Goal: Navigation & Orientation: Find specific page/section

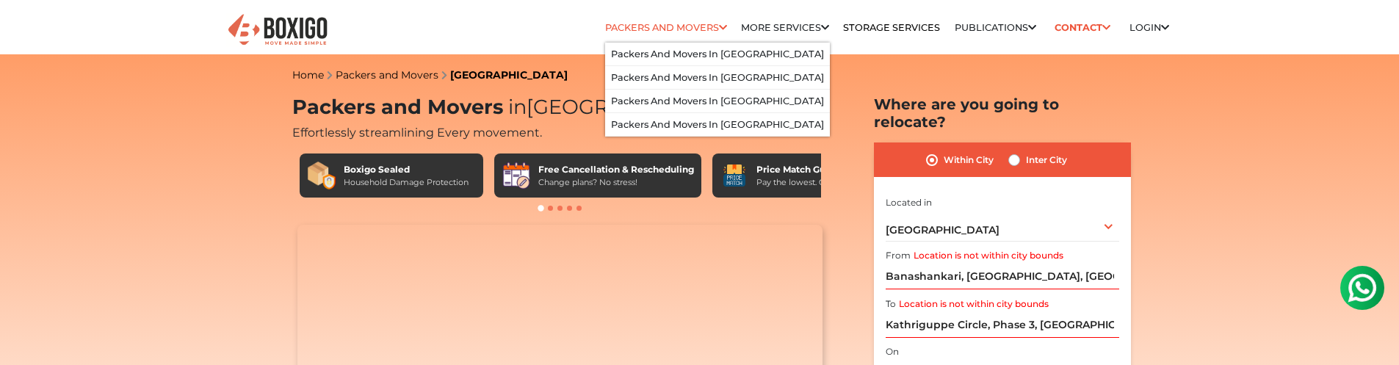
click at [648, 25] on link "Packers and Movers" at bounding box center [666, 27] width 122 height 11
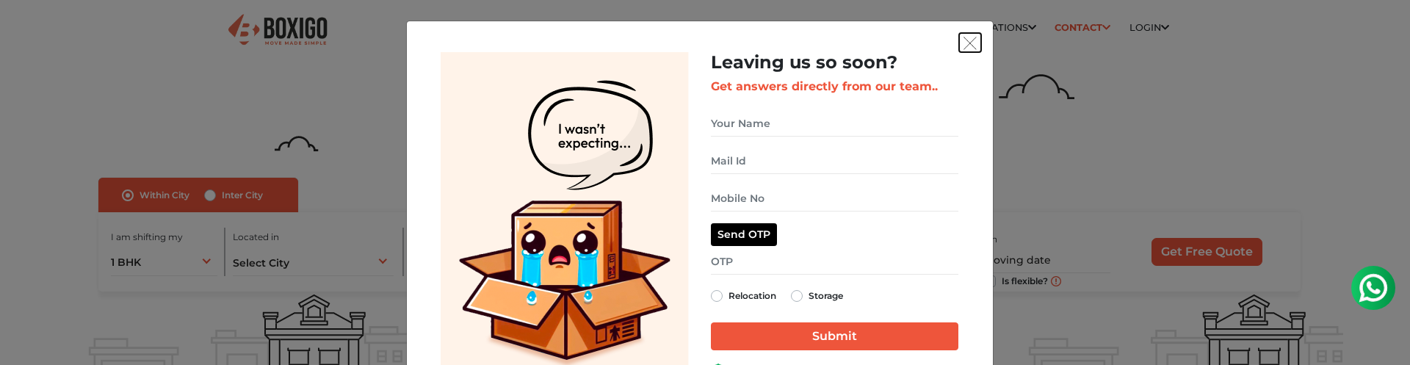
click at [966, 48] on img "get free quote dialog" at bounding box center [969, 43] width 13 height 13
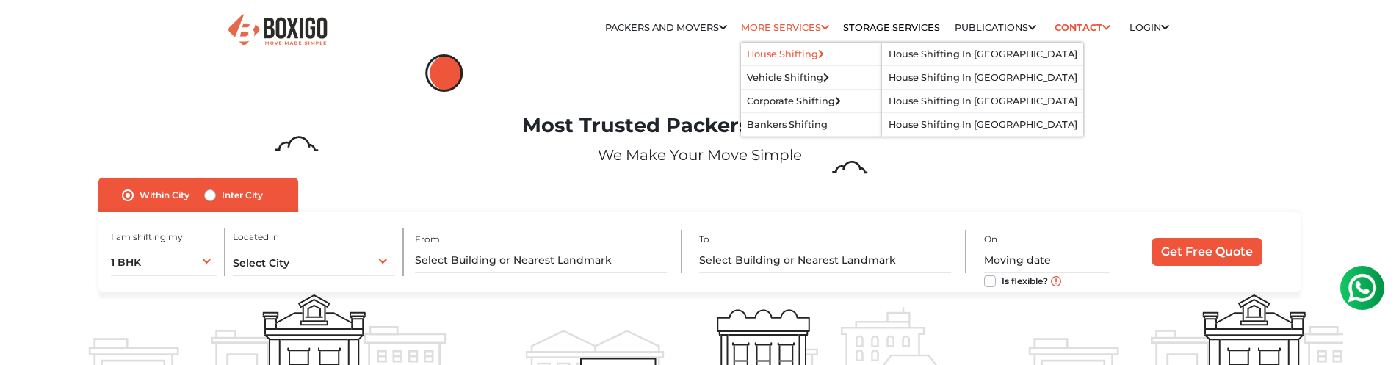
click at [795, 51] on link "House Shifting" at bounding box center [785, 53] width 77 height 11
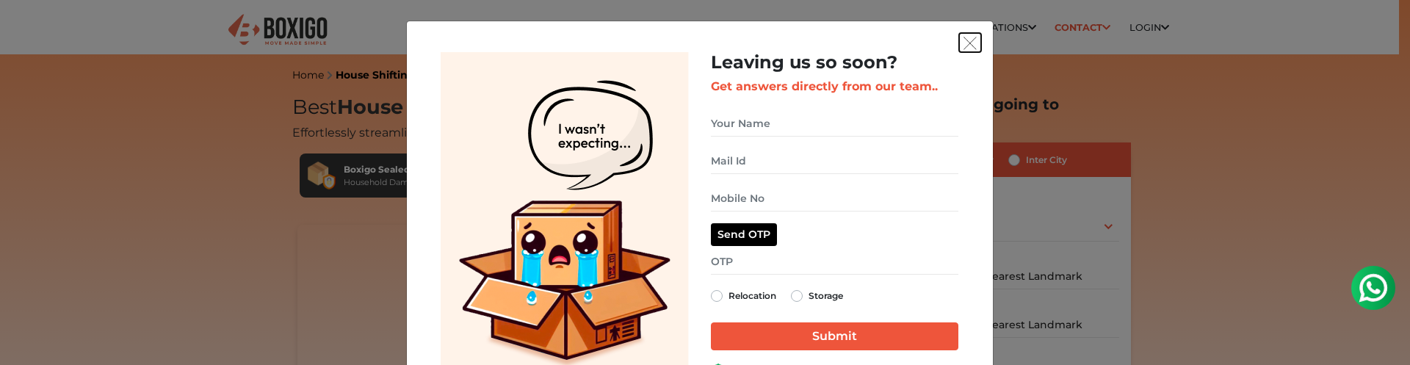
click at [963, 46] on img "get free quote dialog" at bounding box center [969, 43] width 13 height 13
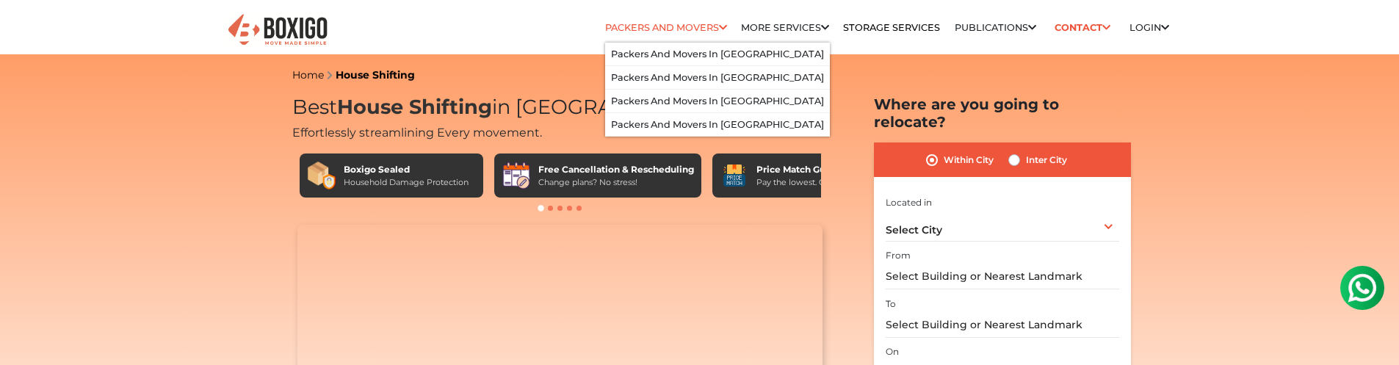
click at [661, 22] on link "Packers and Movers" at bounding box center [666, 27] width 122 height 11
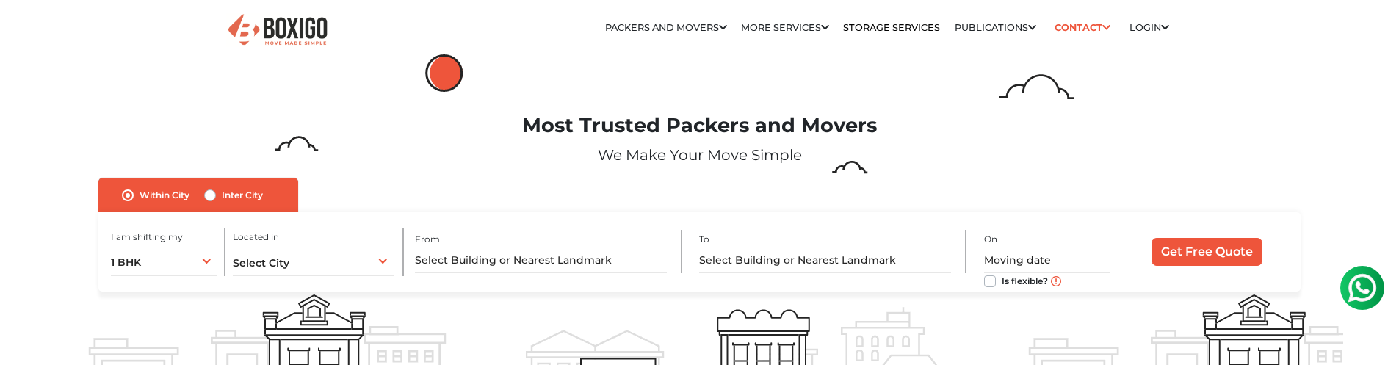
click at [781, 24] on link "More services" at bounding box center [785, 27] width 88 height 11
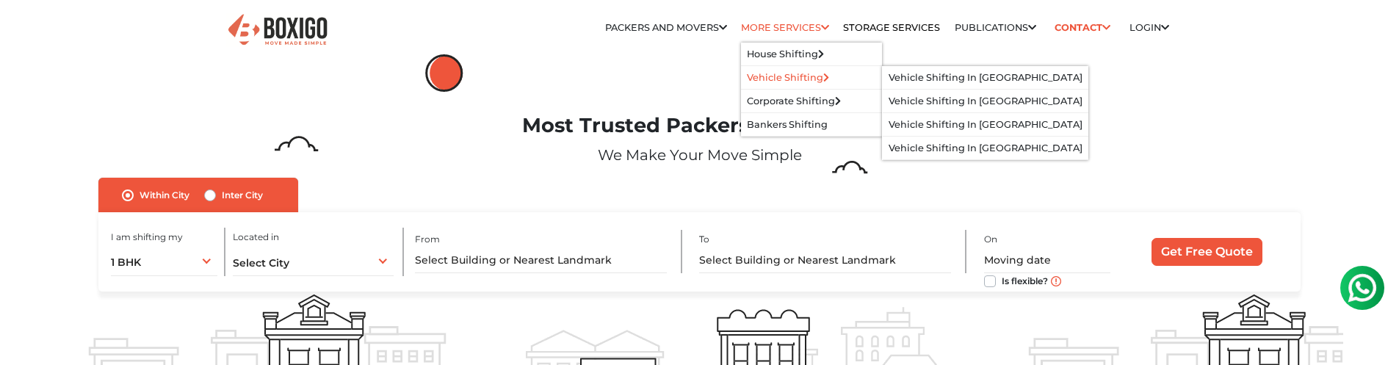
click at [786, 76] on link "Vehicle Shifting" at bounding box center [788, 77] width 82 height 11
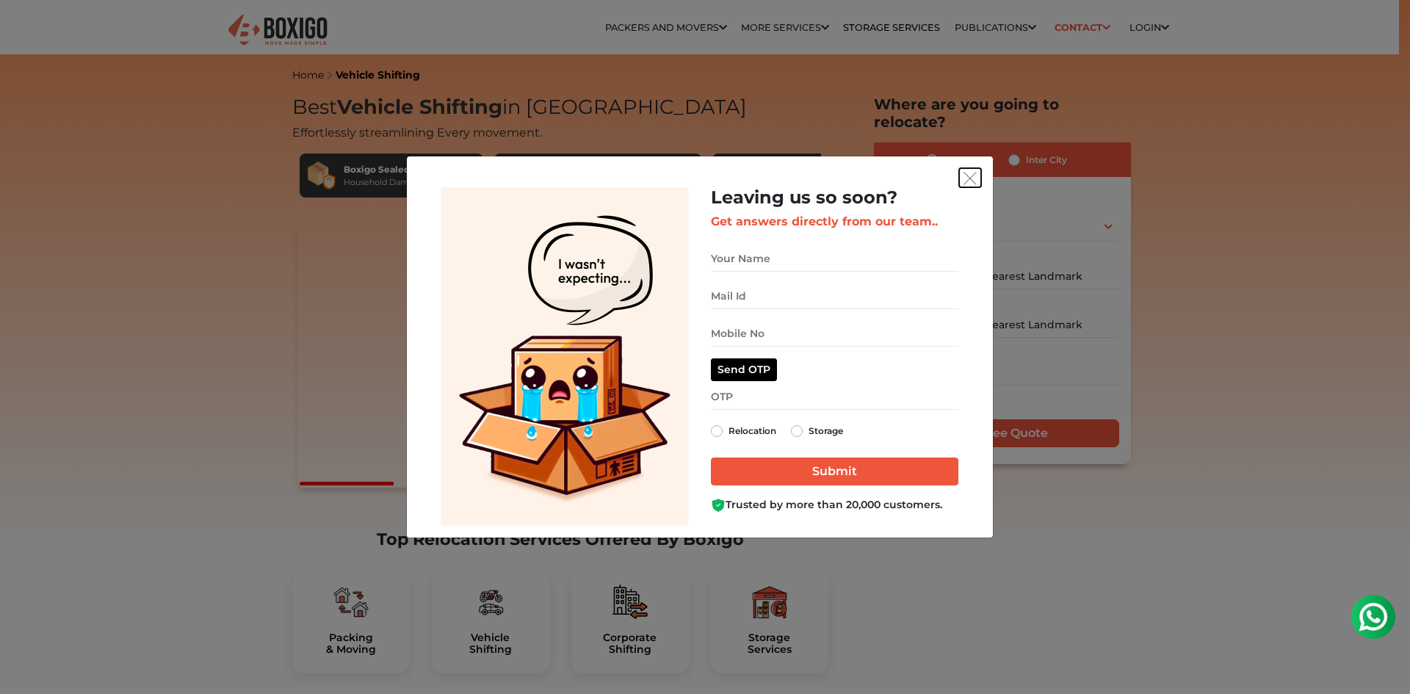
click at [971, 175] on img "get free quote dialog" at bounding box center [969, 178] width 13 height 13
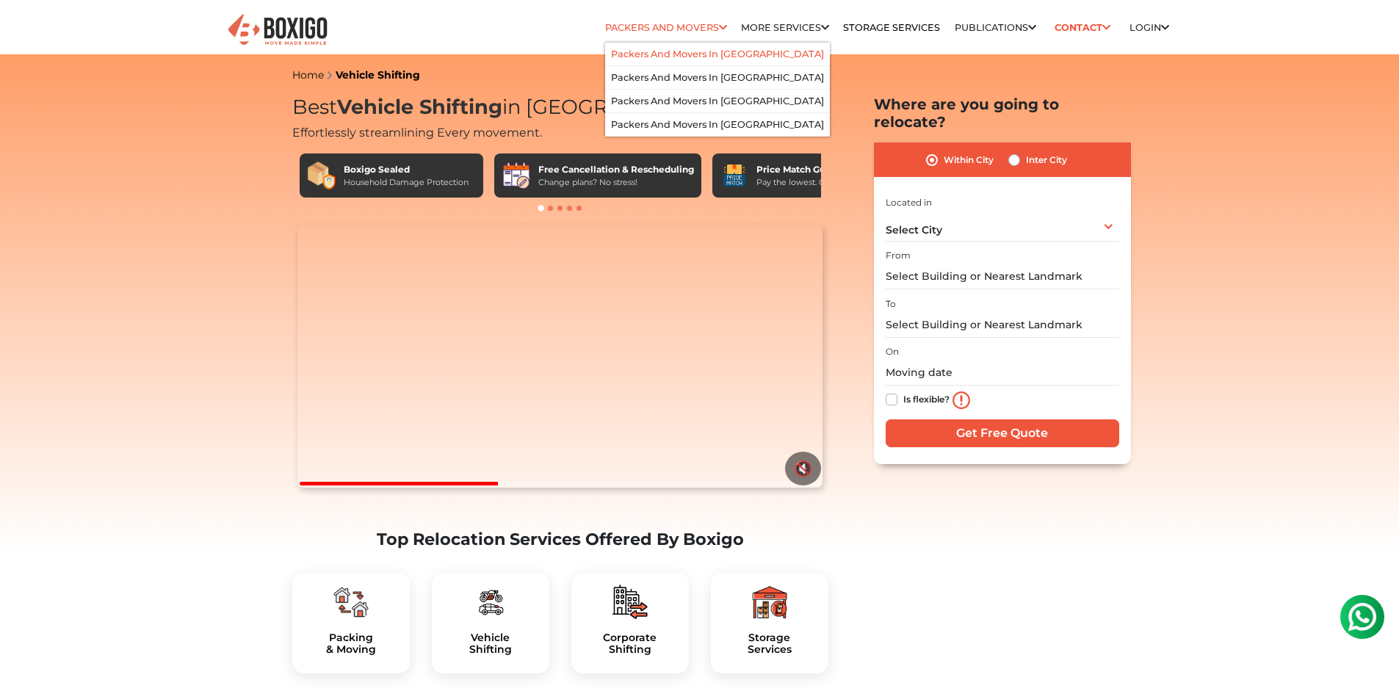
click at [689, 55] on link "Packers and Movers in [GEOGRAPHIC_DATA]" at bounding box center [717, 53] width 213 height 11
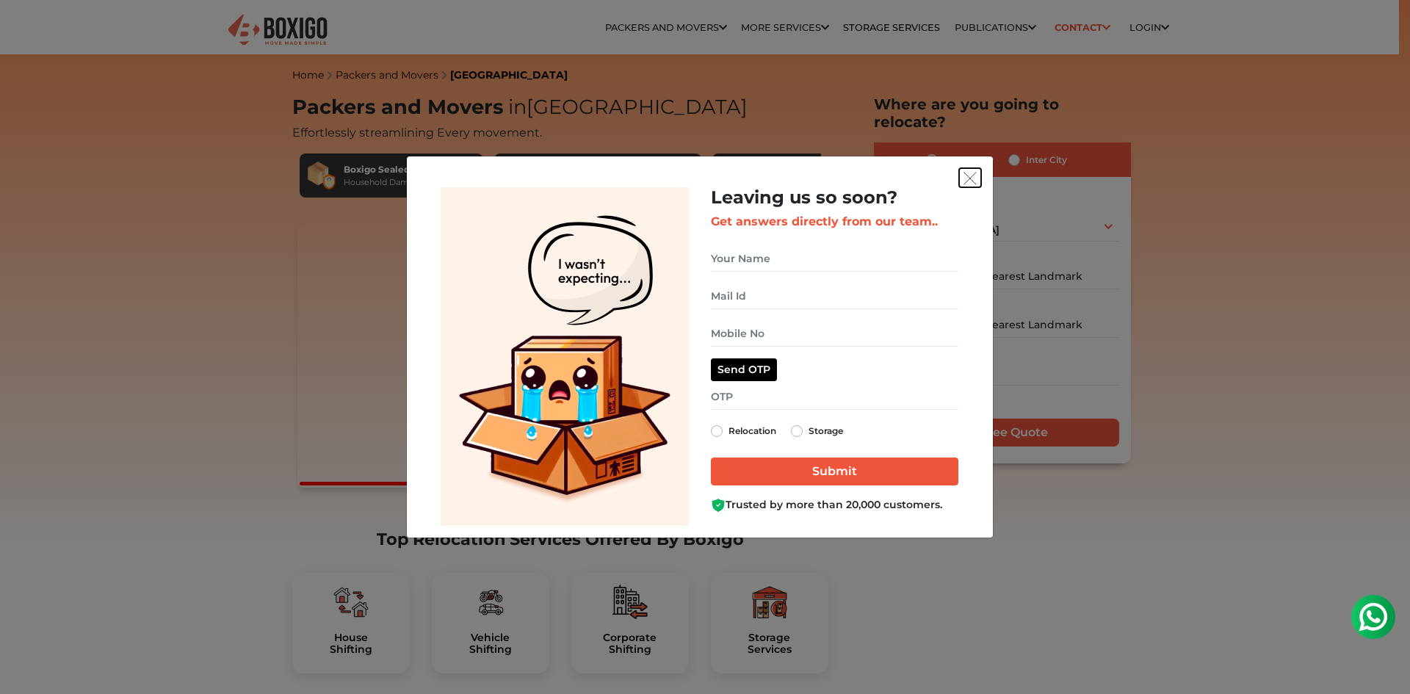
click at [971, 176] on img "get free quote dialog" at bounding box center [969, 178] width 13 height 13
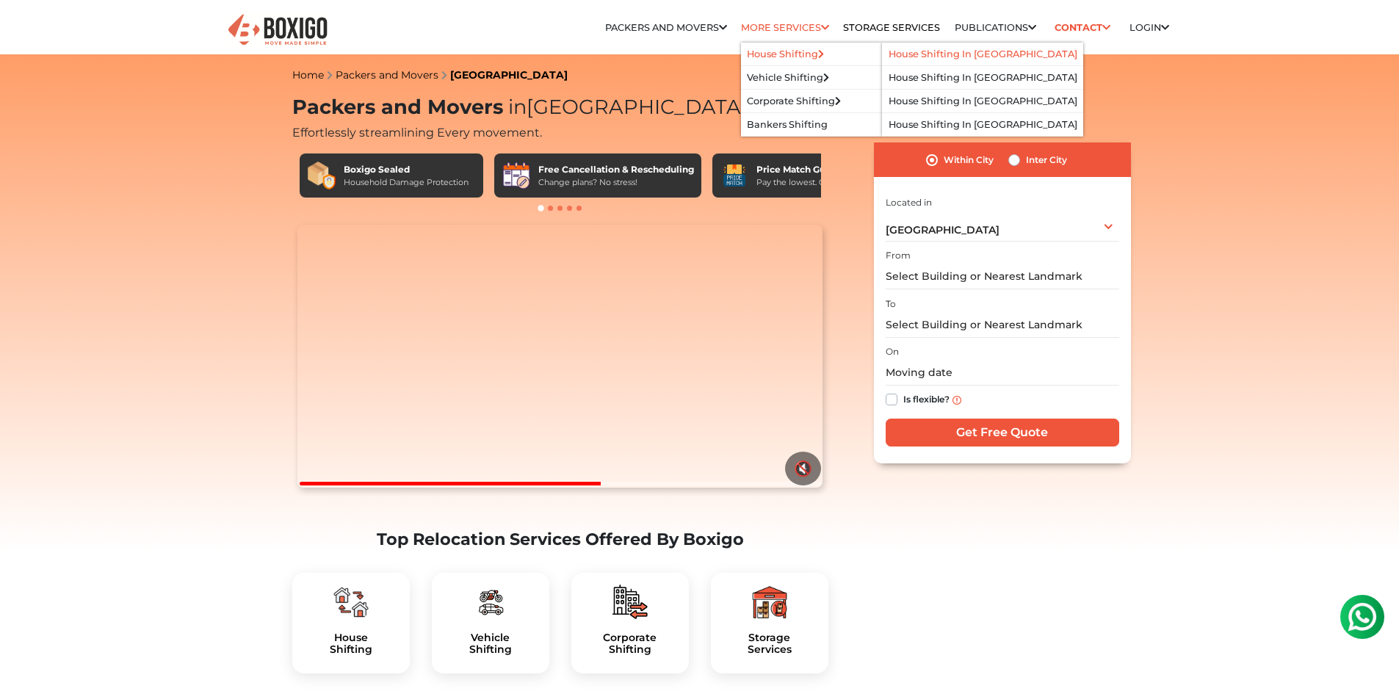
click at [915, 54] on link "House Shifting in [GEOGRAPHIC_DATA]" at bounding box center [983, 53] width 189 height 11
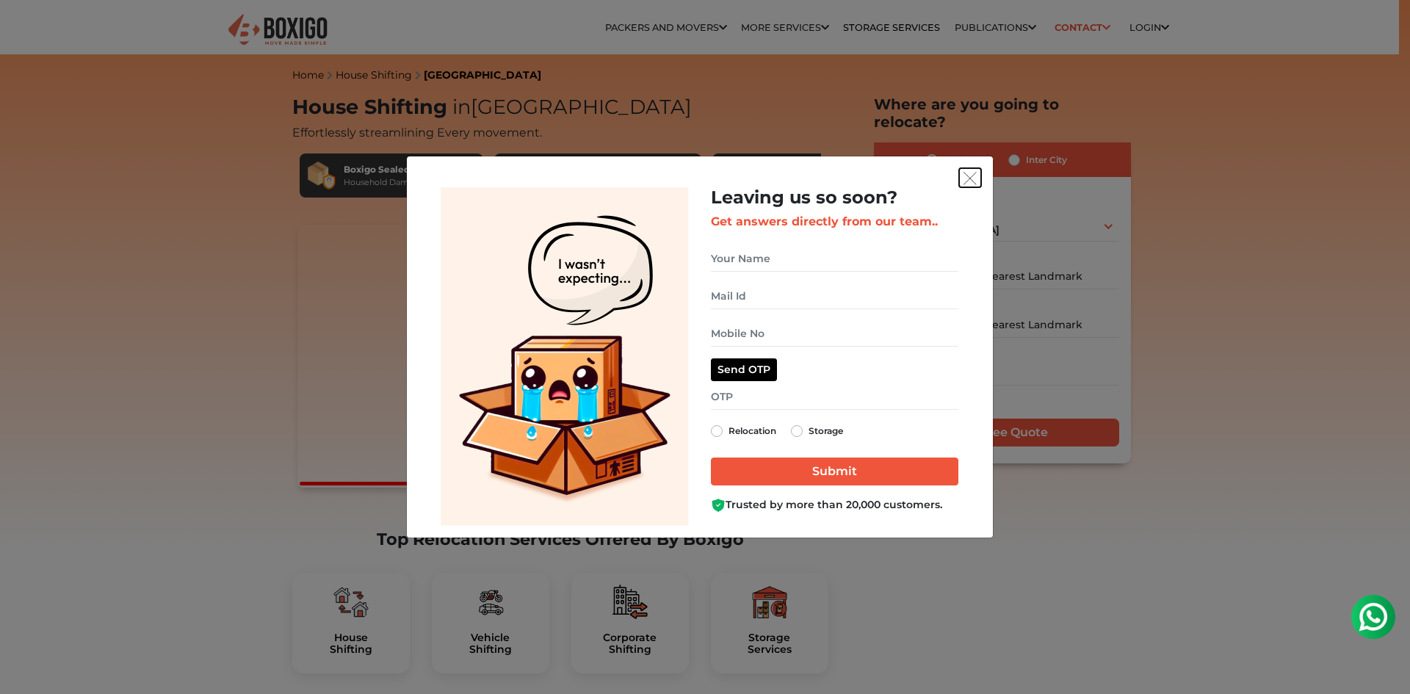
click at [980, 172] on button "get free quote dialog" at bounding box center [970, 177] width 22 height 19
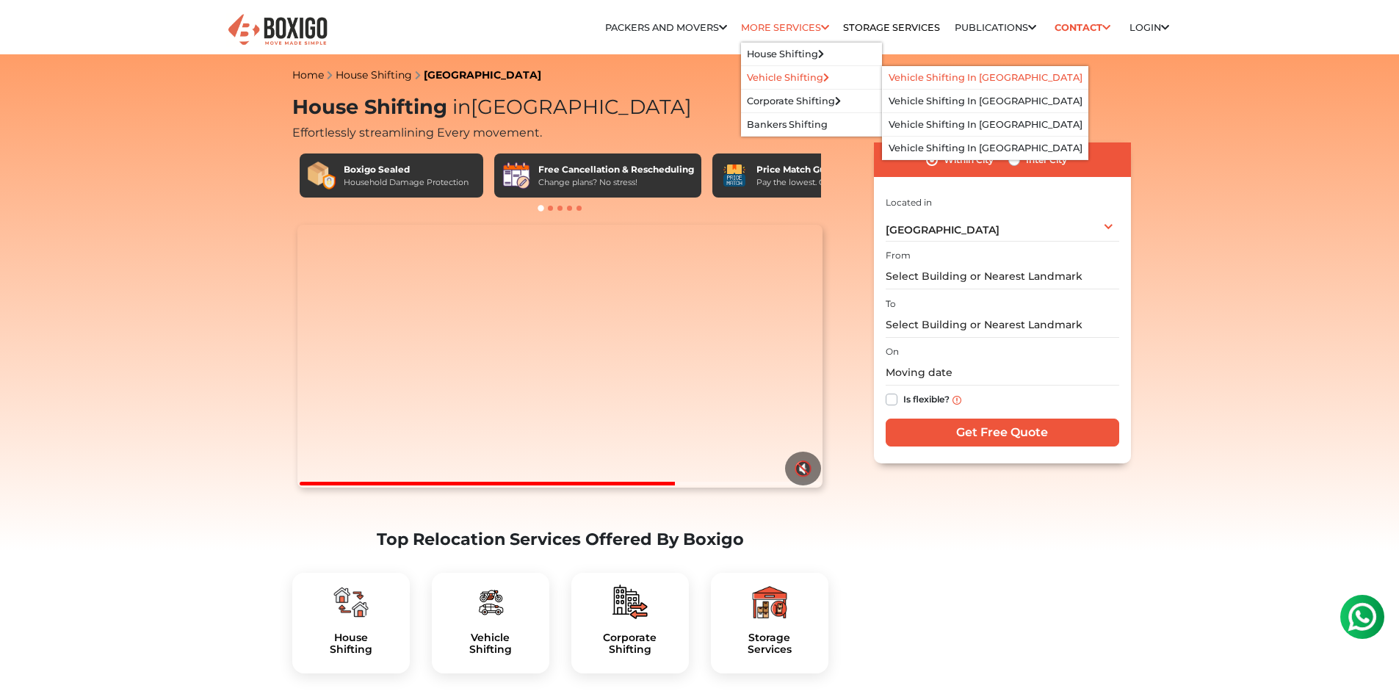
click at [946, 76] on link "Vehicle Shifting in [GEOGRAPHIC_DATA]" at bounding box center [986, 77] width 194 height 11
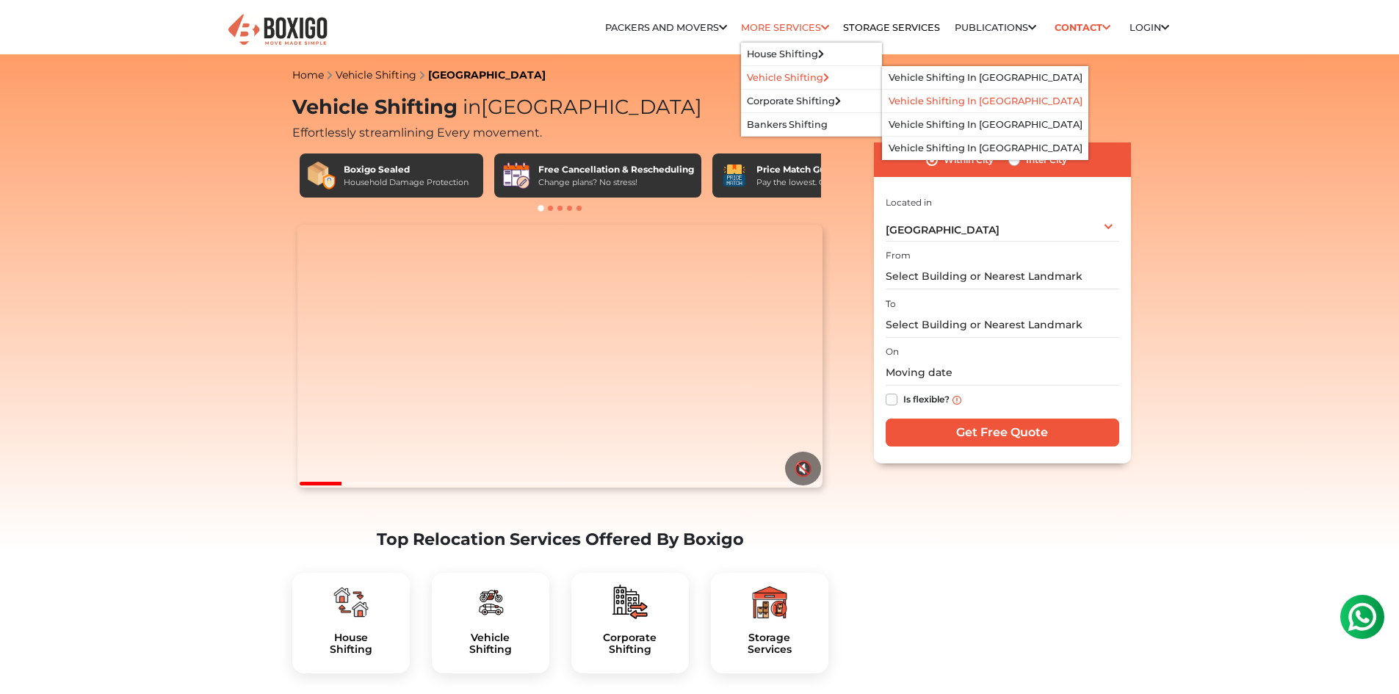
click at [939, 102] on link "Vehicle Shifting in [GEOGRAPHIC_DATA]" at bounding box center [986, 100] width 194 height 11
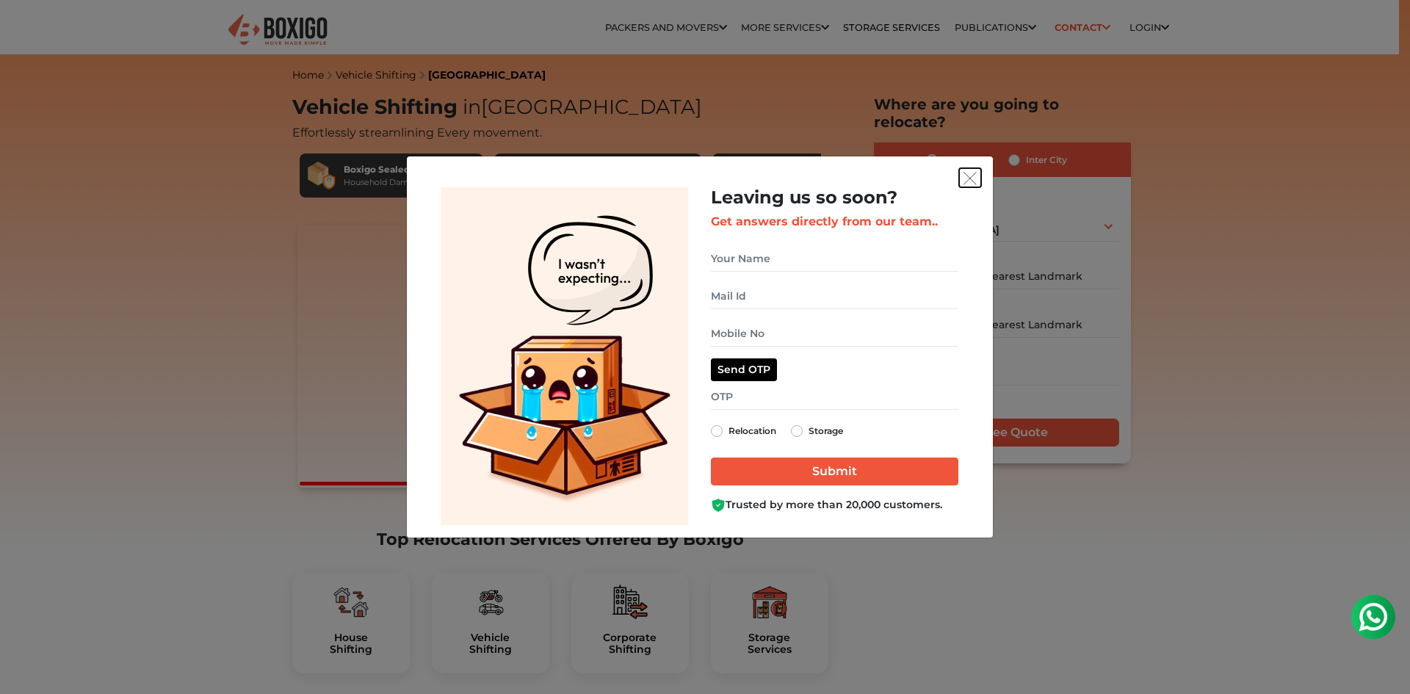
click at [969, 173] on img "get free quote dialog" at bounding box center [969, 178] width 13 height 13
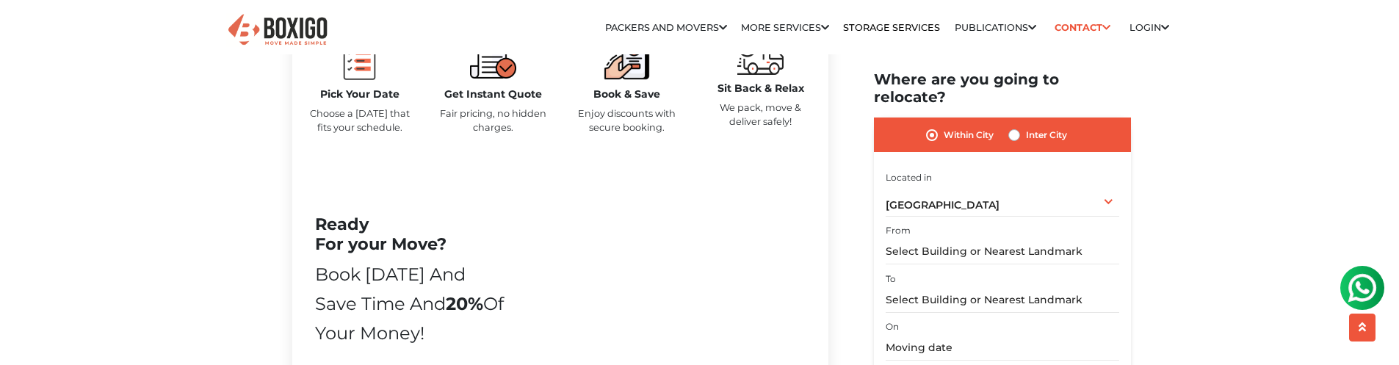
scroll to position [955, 0]
